Goal: Task Accomplishment & Management: Manage account settings

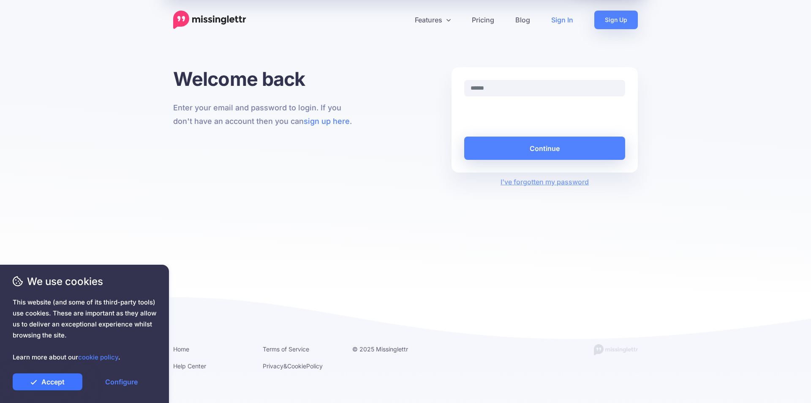
click at [74, 379] on link "Accept" at bounding box center [48, 381] width 70 height 17
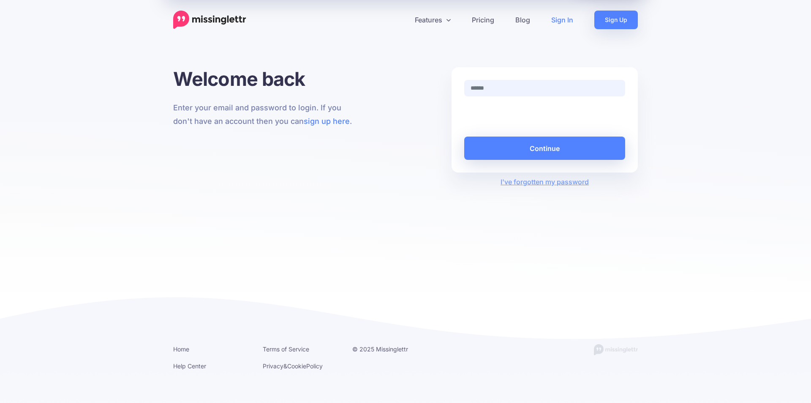
type input "**********"
click at [571, 149] on button "Continue" at bounding box center [544, 147] width 161 height 23
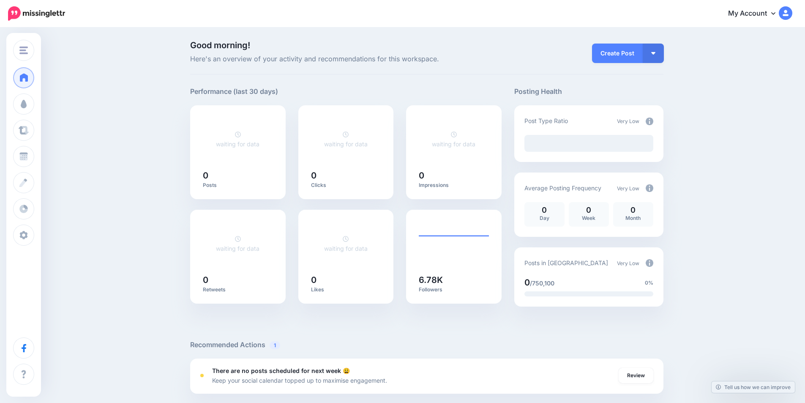
click at [766, 12] on link "My Account" at bounding box center [755, 13] width 73 height 21
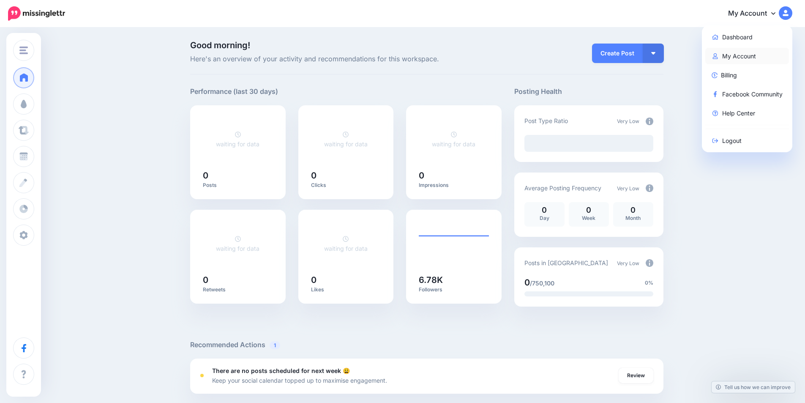
click at [738, 58] on link "My Account" at bounding box center [747, 56] width 84 height 16
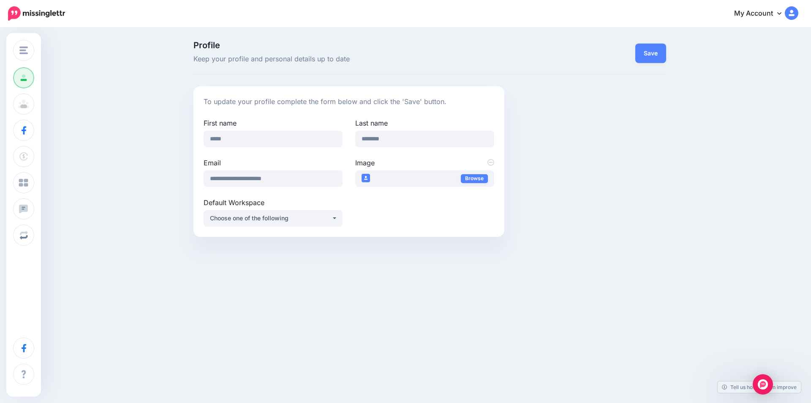
click at [775, 14] on link "My Account" at bounding box center [762, 13] width 73 height 21
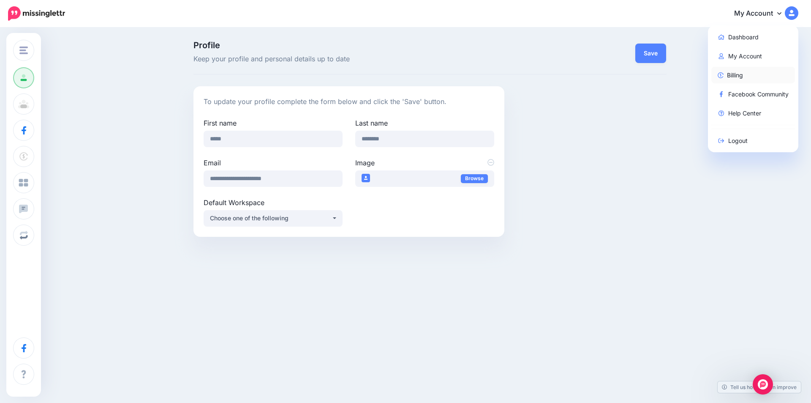
click at [739, 76] on link "Billing" at bounding box center [753, 75] width 84 height 16
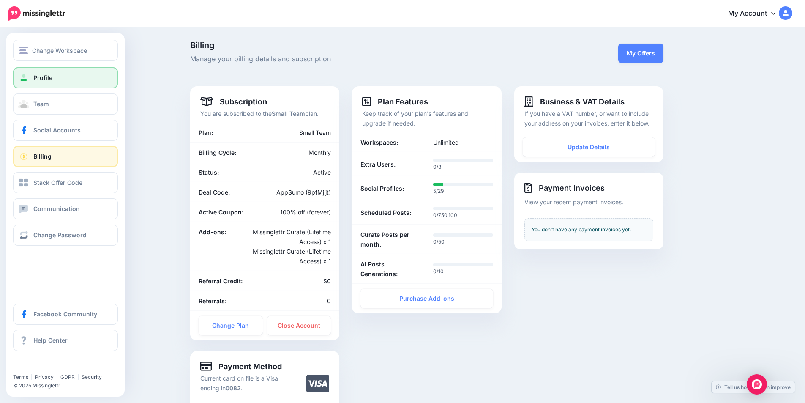
click at [27, 78] on span at bounding box center [23, 78] width 11 height 8
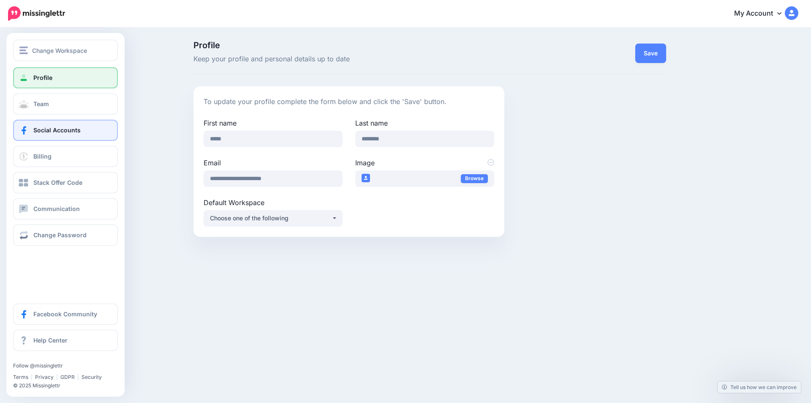
click at [50, 130] on span "Social Accounts" at bounding box center [56, 129] width 47 height 7
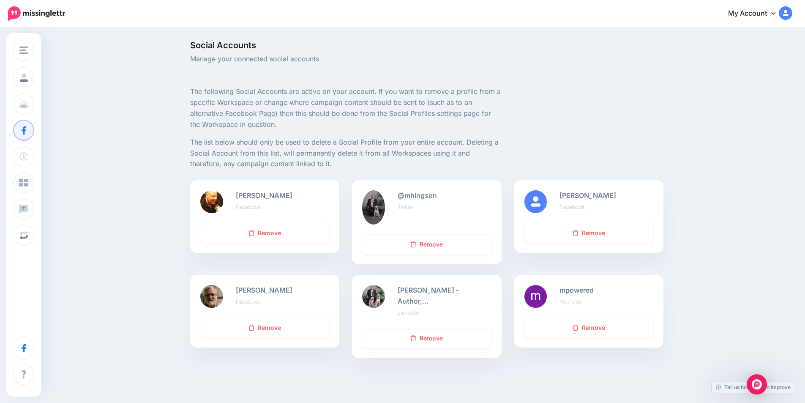
scroll to position [40, 0]
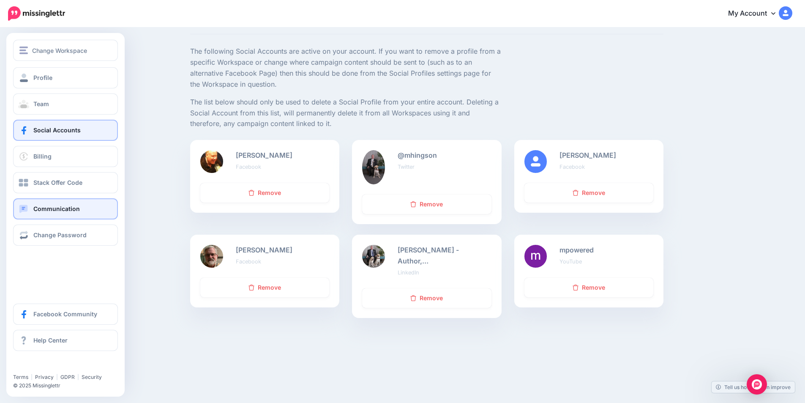
click at [53, 207] on span "Communication" at bounding box center [56, 208] width 46 height 7
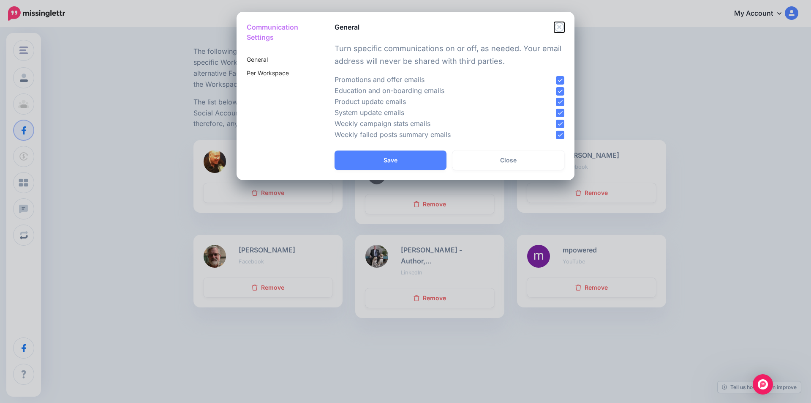
click at [559, 28] on icon "Close" at bounding box center [559, 27] width 10 height 10
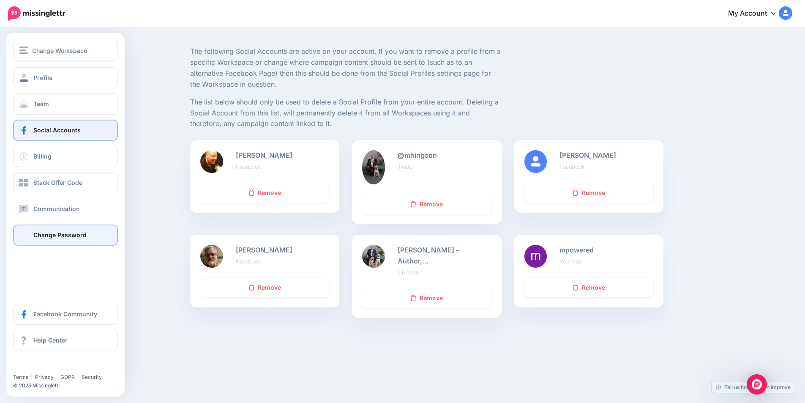
scroll to position [0, 0]
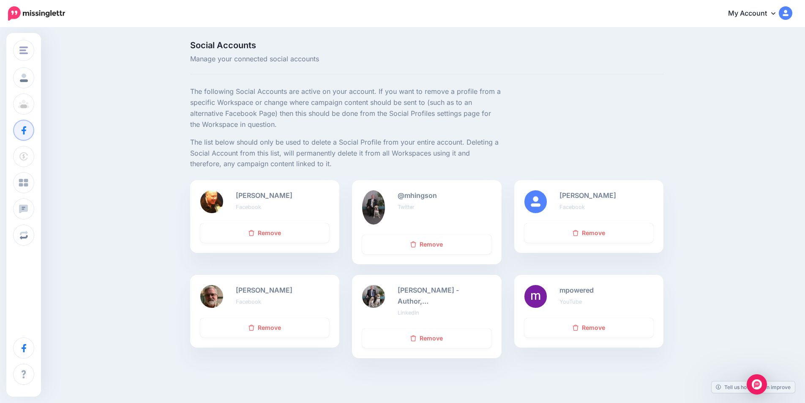
click at [47, 13] on img at bounding box center [36, 13] width 57 height 14
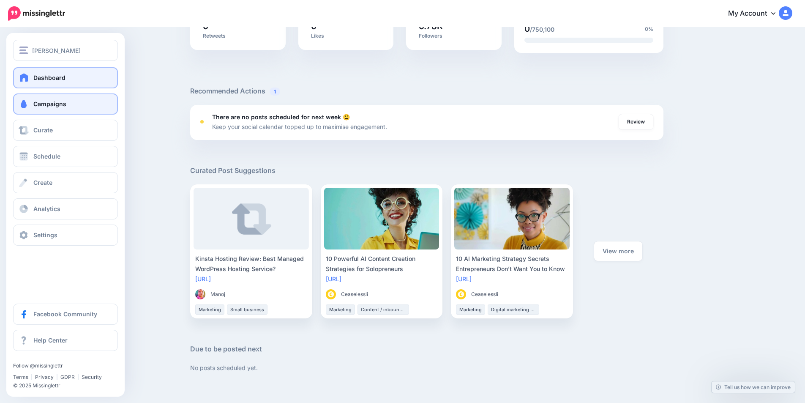
scroll to position [253, 0]
click at [37, 104] on span "Campaigns" at bounding box center [49, 103] width 33 height 7
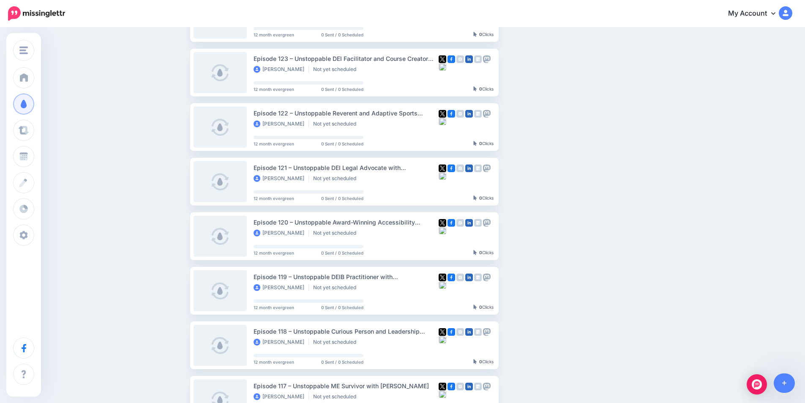
scroll to position [127, 0]
